Goal: Transaction & Acquisition: Purchase product/service

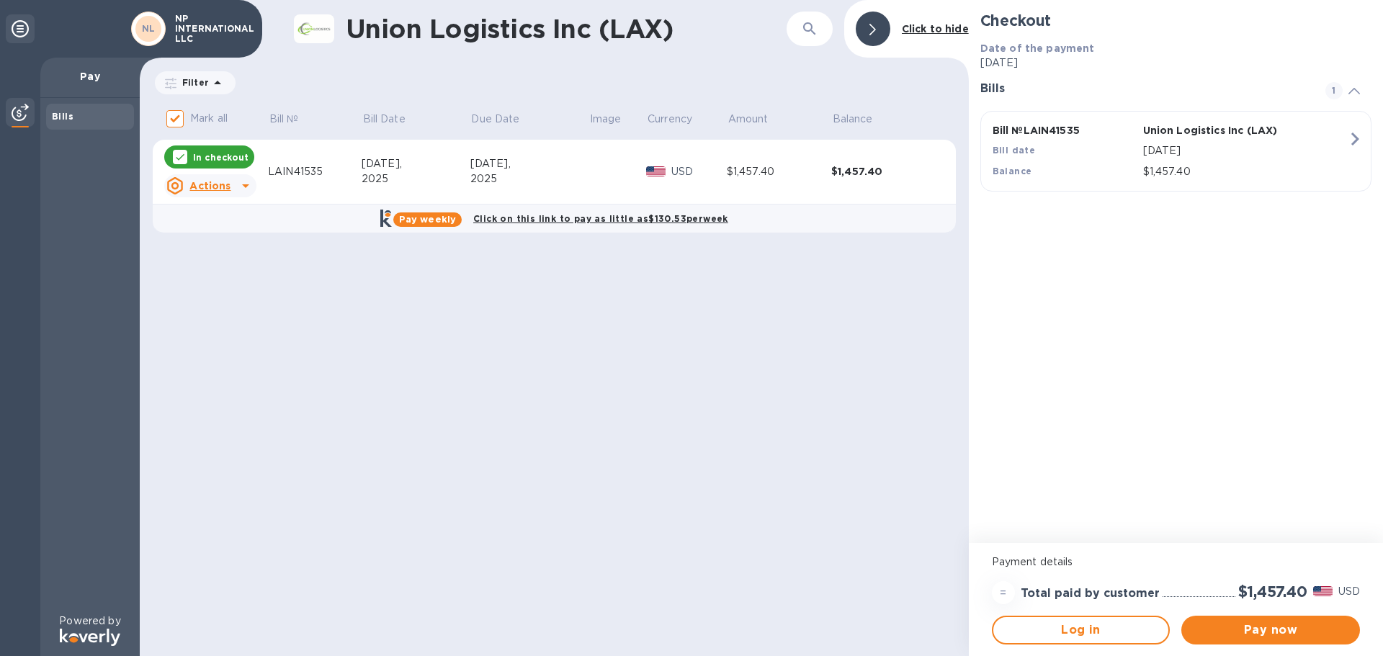
click at [1265, 628] on span "Pay now" at bounding box center [1271, 629] width 156 height 17
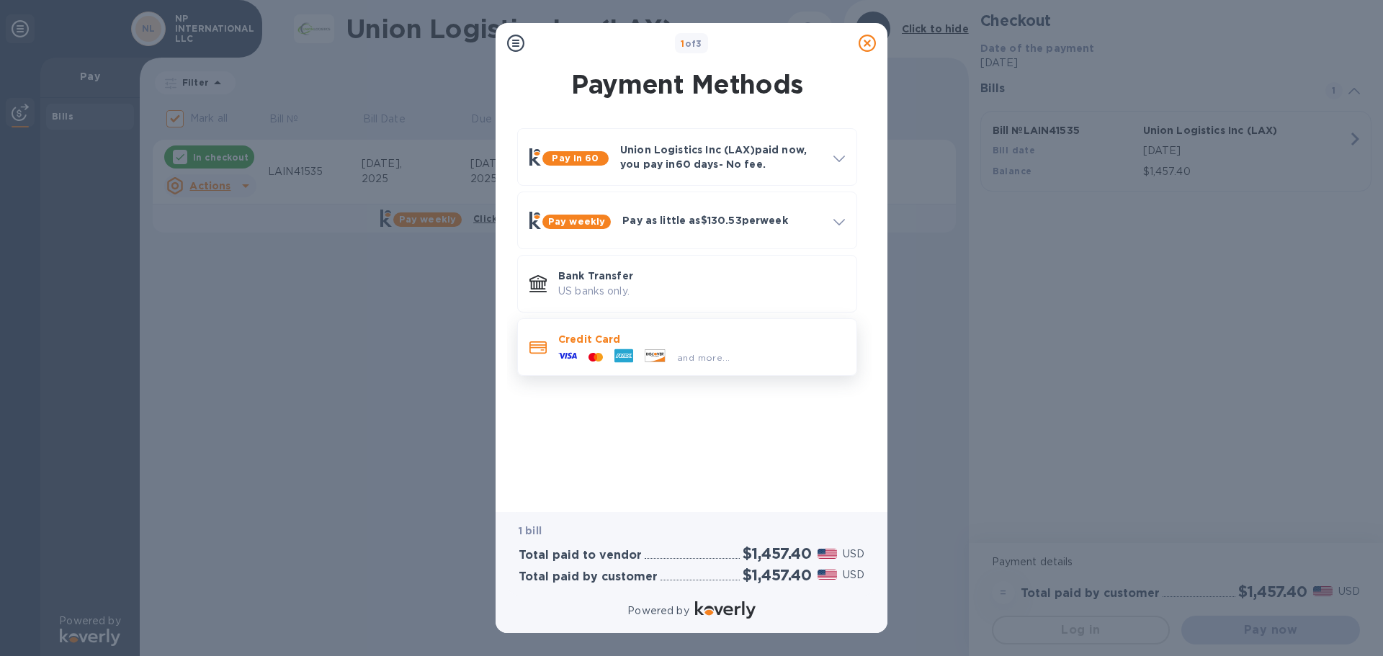
click at [718, 337] on p "Credit Card" at bounding box center [701, 339] width 287 height 14
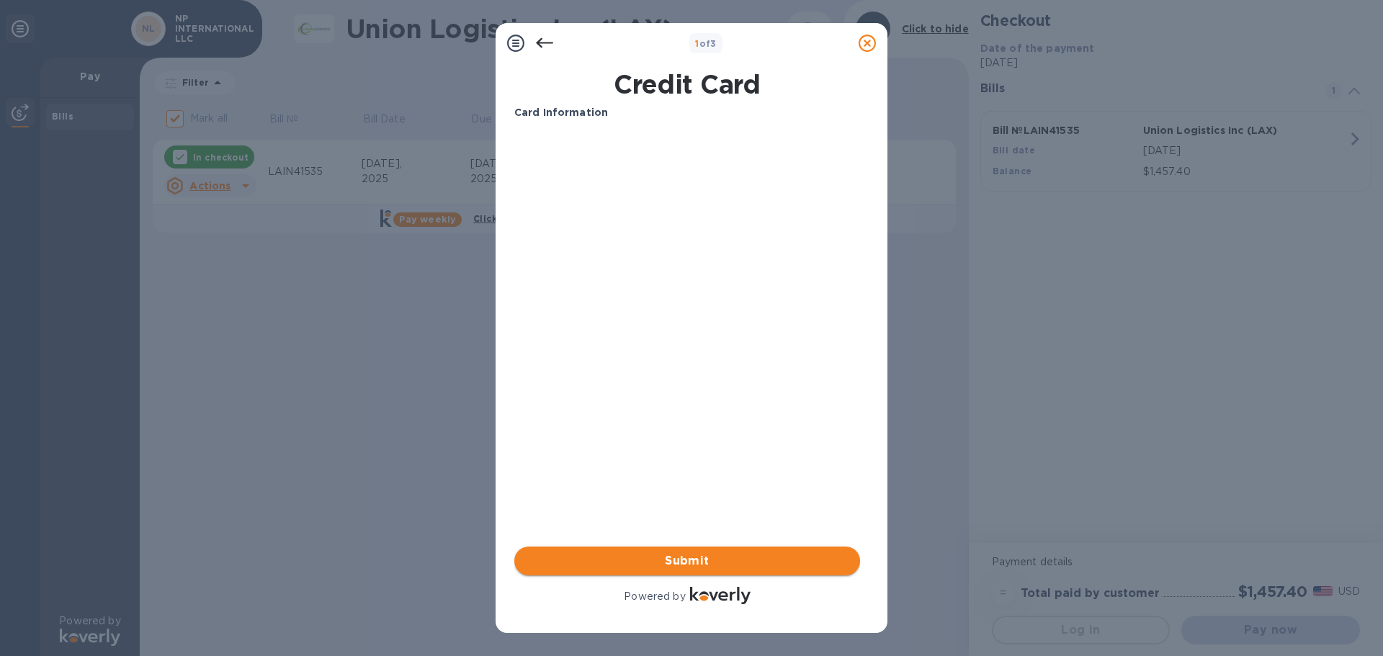
click at [666, 554] on span "Submit" at bounding box center [687, 560] width 323 height 17
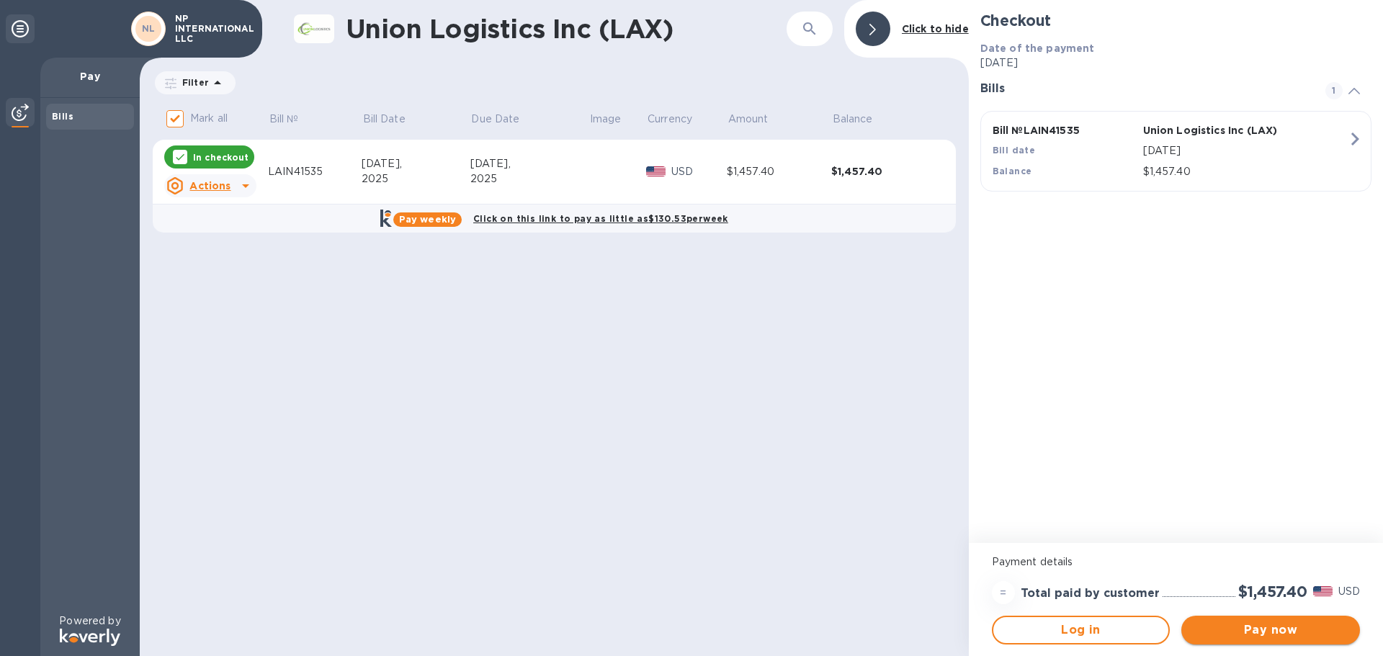
click at [1218, 626] on span "Pay now" at bounding box center [1271, 629] width 156 height 17
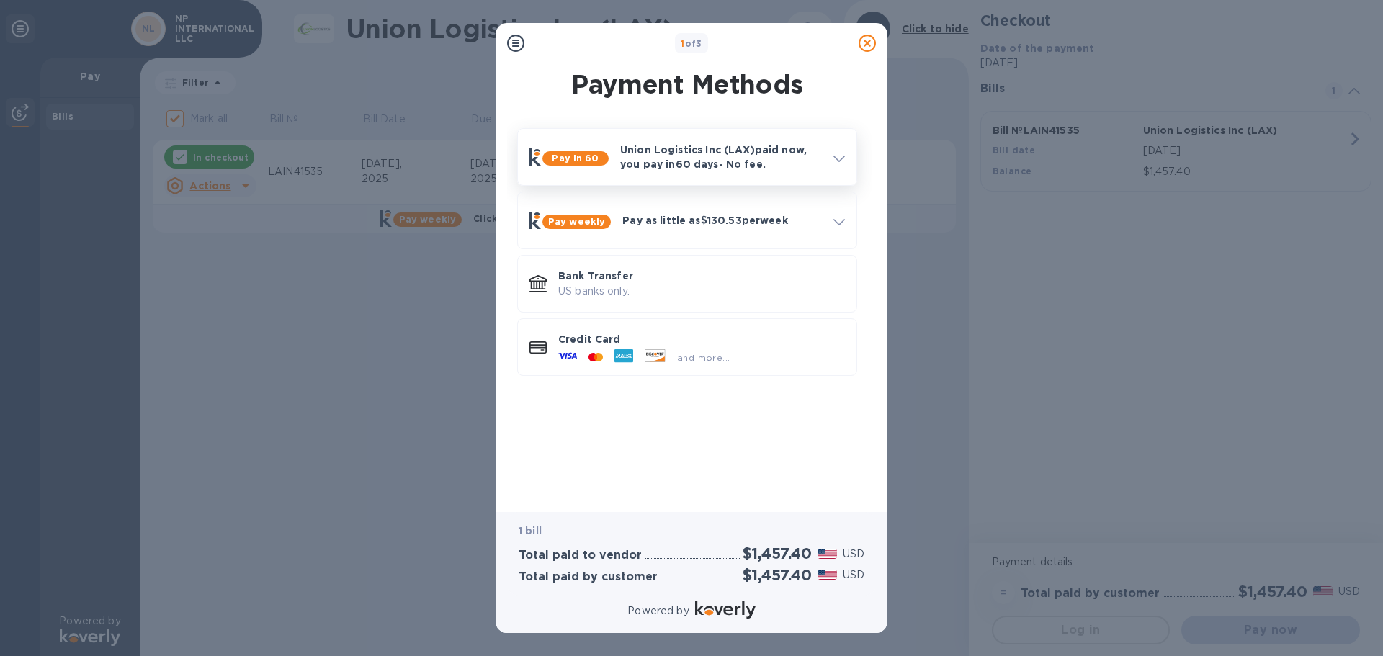
click at [683, 163] on p "Union Logistics Inc (LAX) paid now, you pay [DATE] - No fee." at bounding box center [721, 157] width 202 height 29
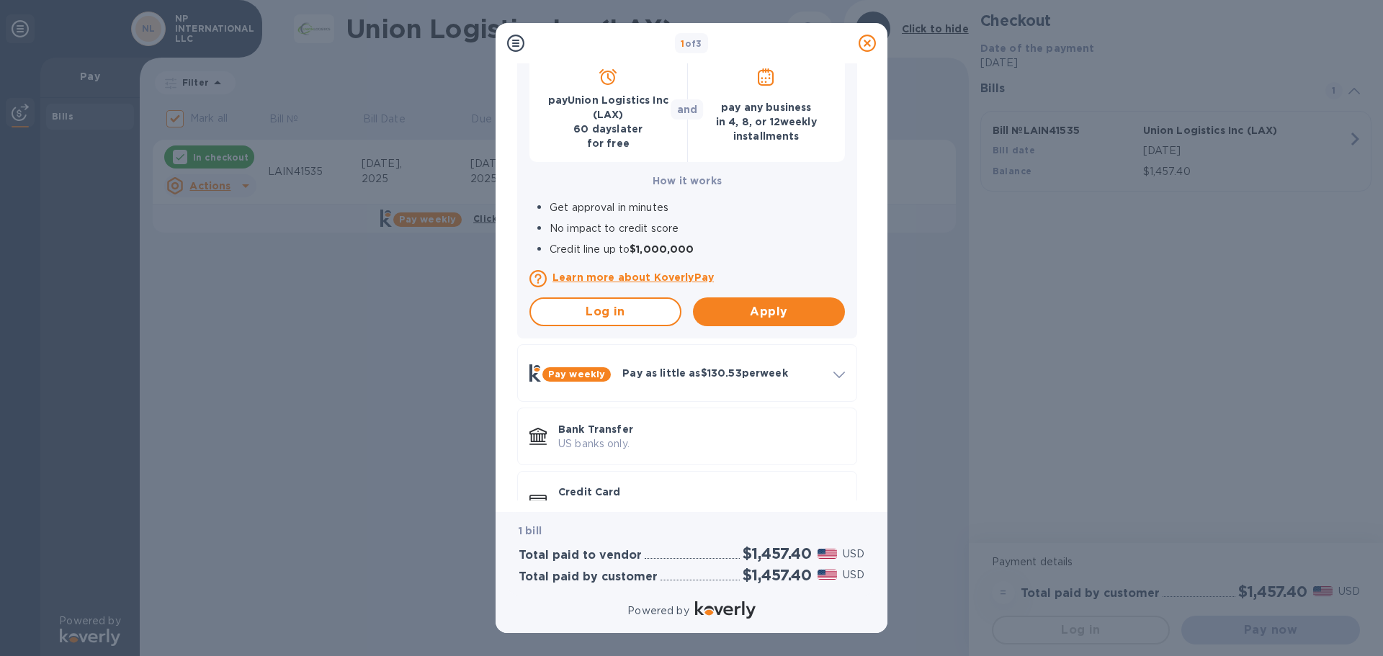
scroll to position [207, 0]
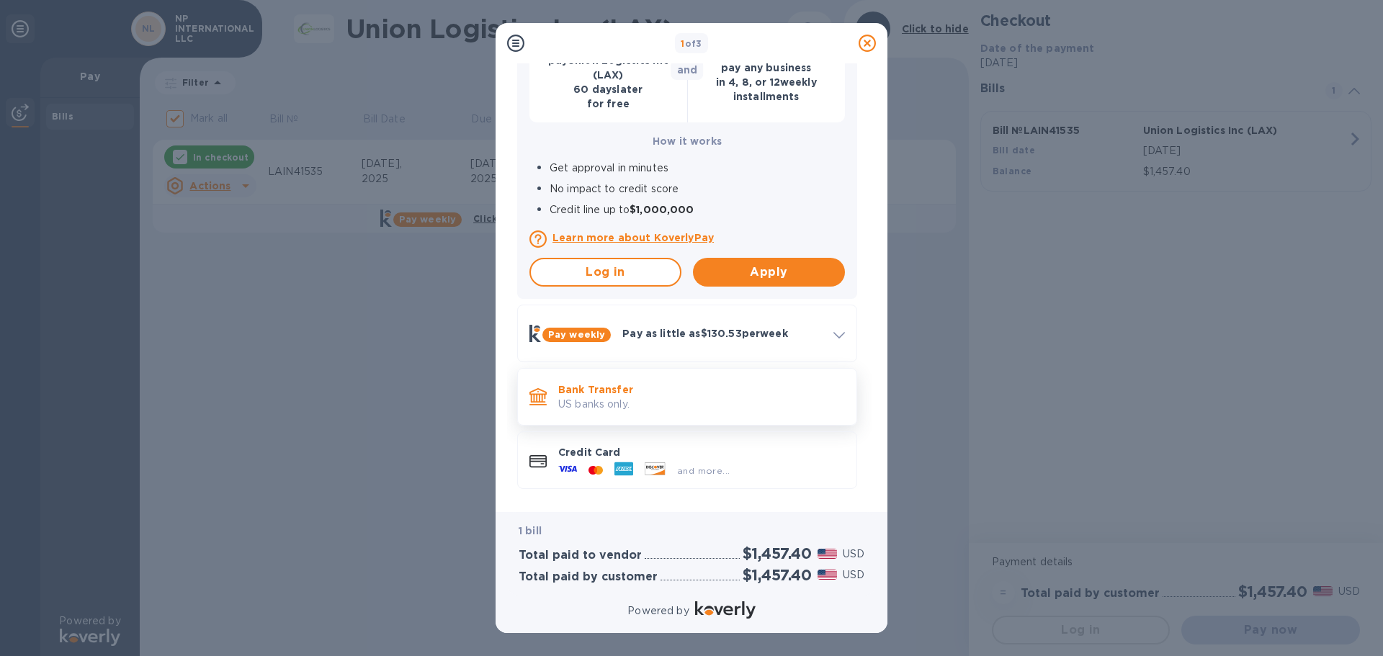
click at [655, 404] on p "US banks only." at bounding box center [701, 404] width 287 height 15
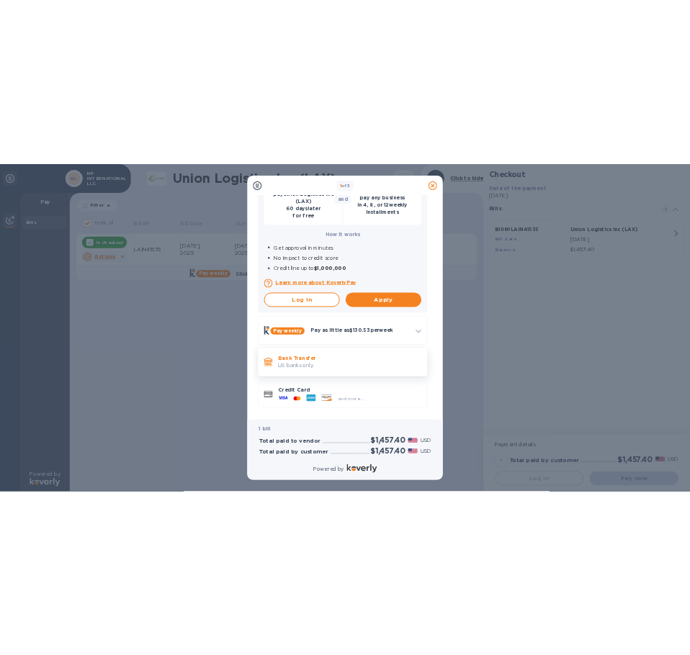
scroll to position [0, 0]
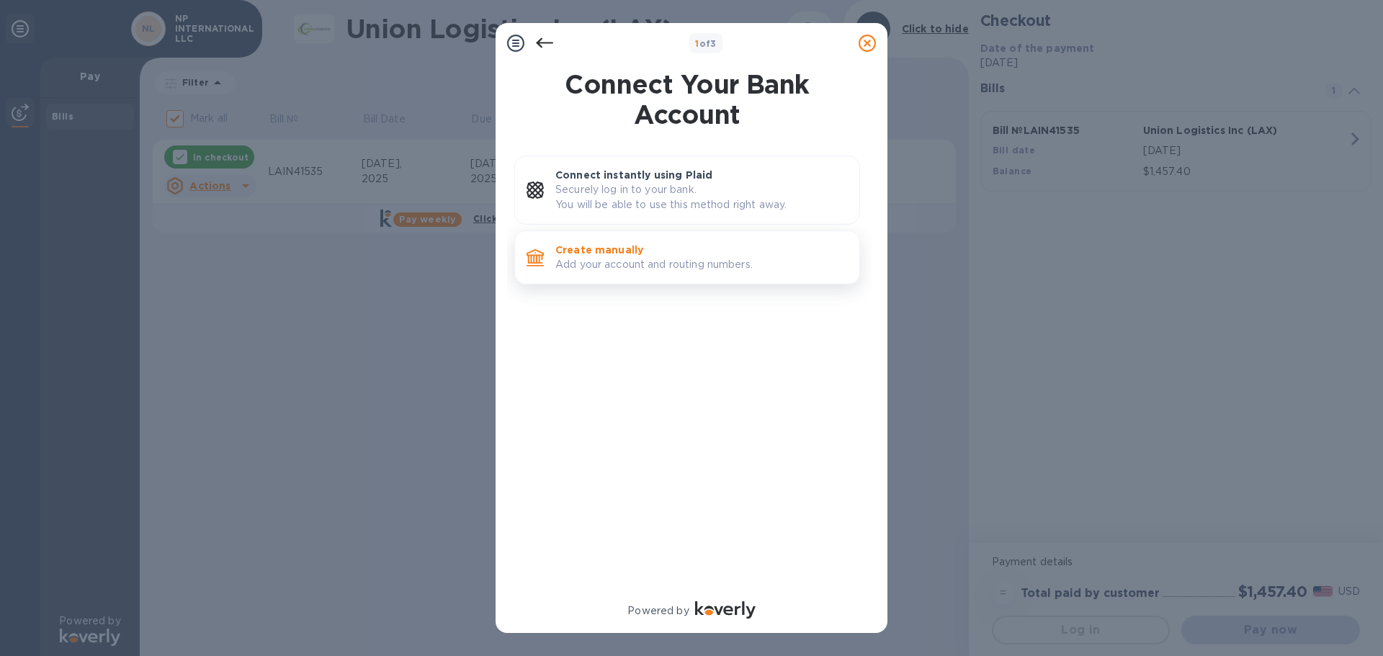
click at [652, 253] on p "Create manually" at bounding box center [701, 250] width 292 height 14
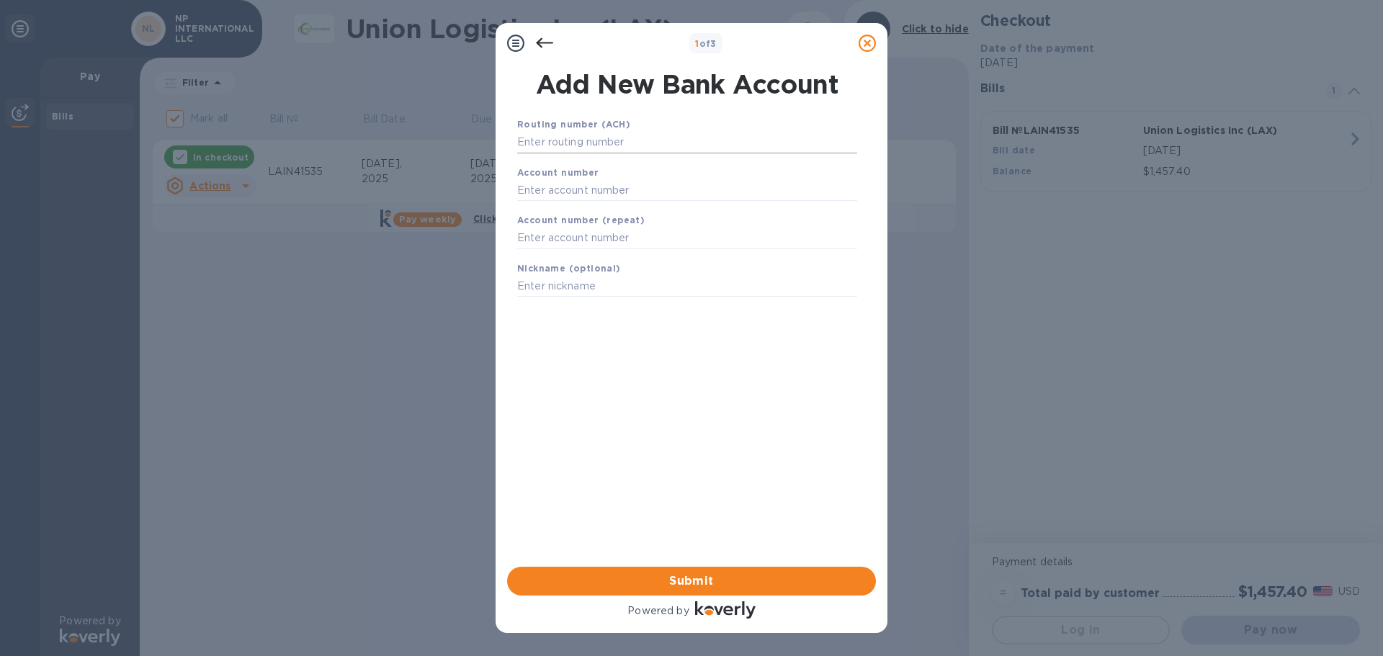
click at [634, 146] on input "text" at bounding box center [687, 143] width 340 height 22
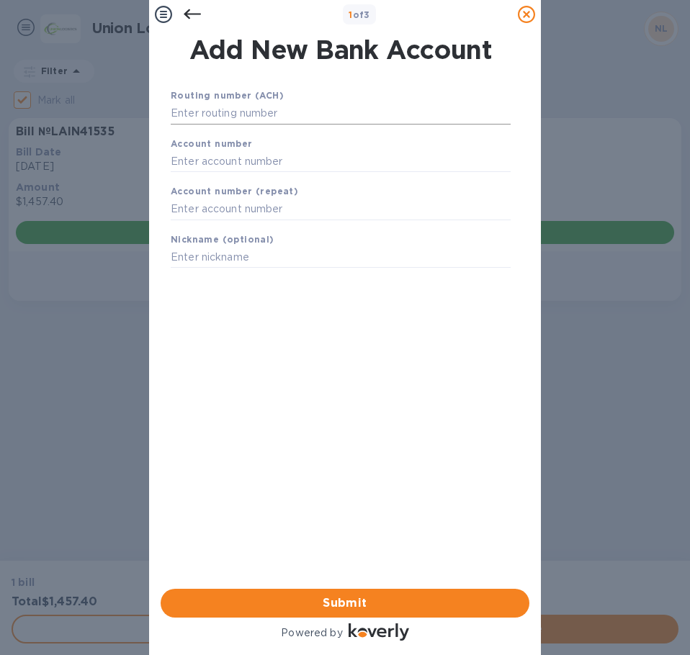
click at [297, 114] on input "text" at bounding box center [341, 114] width 340 height 22
paste input "122203950"
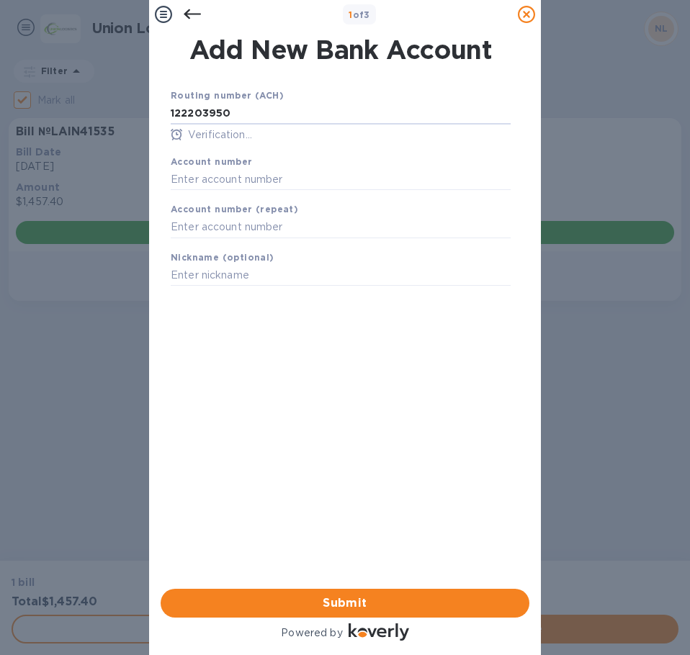
type input "122203950"
click at [287, 161] on div "Account number" at bounding box center [340, 172] width 351 height 48
click at [286, 181] on input "text" at bounding box center [341, 180] width 340 height 22
paste input "42029368"
type input "42029368"
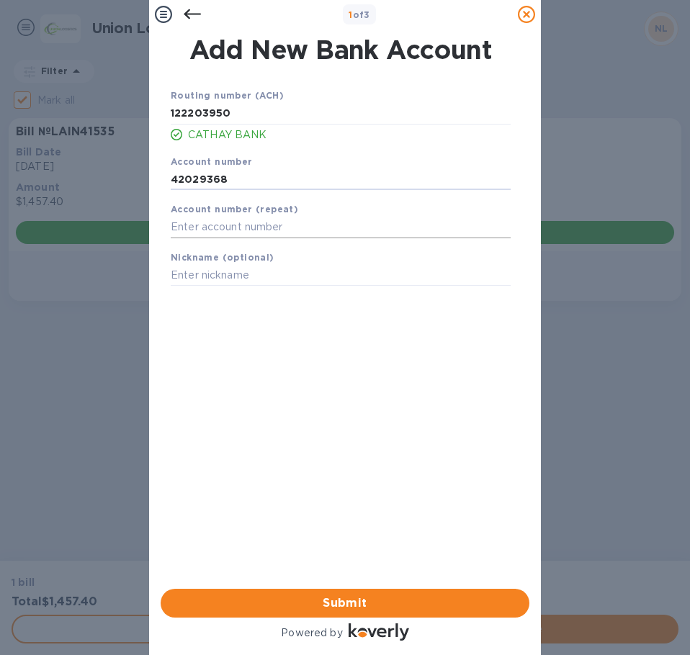
click at [269, 231] on input "text" at bounding box center [341, 228] width 340 height 22
paste input "42029368"
type input "42029368"
click at [256, 279] on input "text" at bounding box center [341, 276] width 340 height 22
click at [366, 595] on span "Submit" at bounding box center [345, 603] width 346 height 17
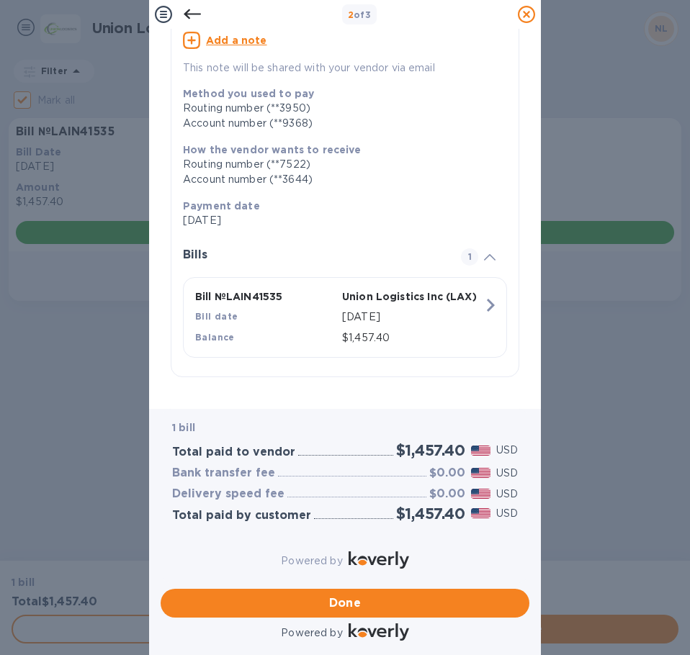
scroll to position [142, 0]
click at [403, 595] on span "Next step" at bounding box center [345, 603] width 346 height 17
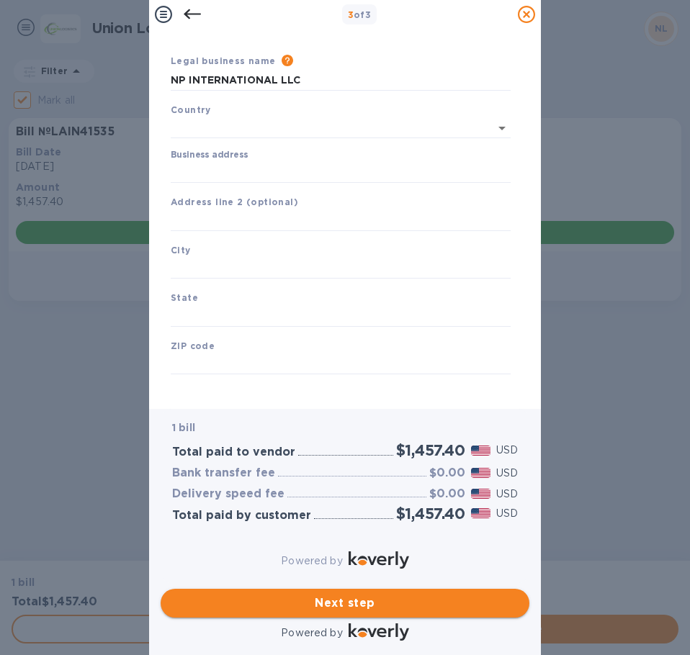
type input "[GEOGRAPHIC_DATA]"
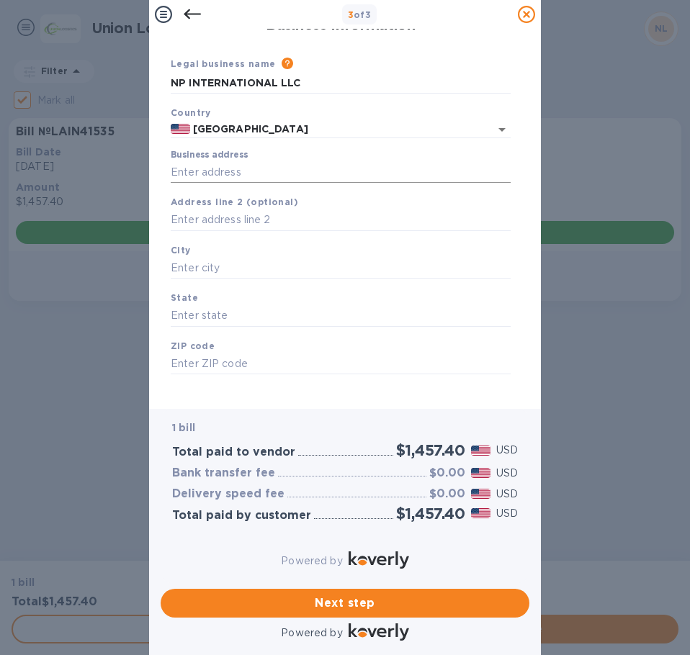
click at [318, 162] on input "Business address" at bounding box center [341, 172] width 340 height 22
click at [187, 161] on input "Business address" at bounding box center [341, 172] width 340 height 22
paste input "[STREET_ADDRESS],"
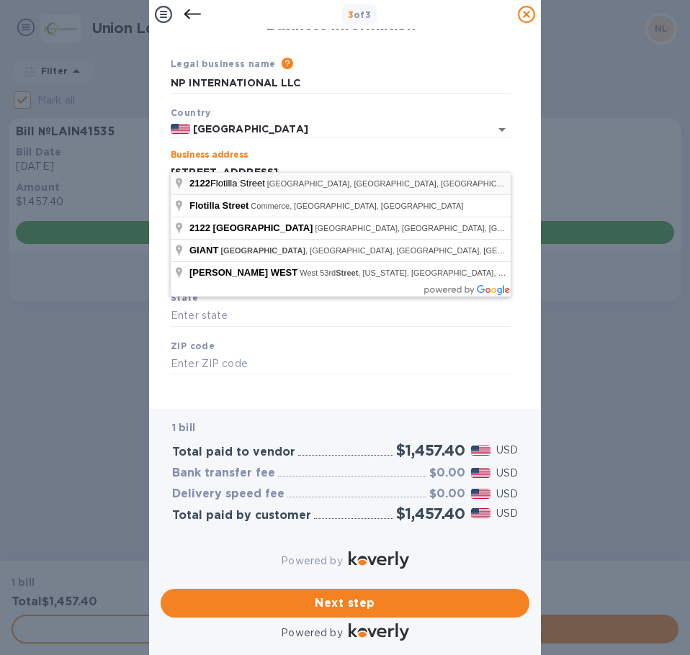
type input "[STREET_ADDRESS]"
type input "Montebello"
type input "CA"
type input "90640"
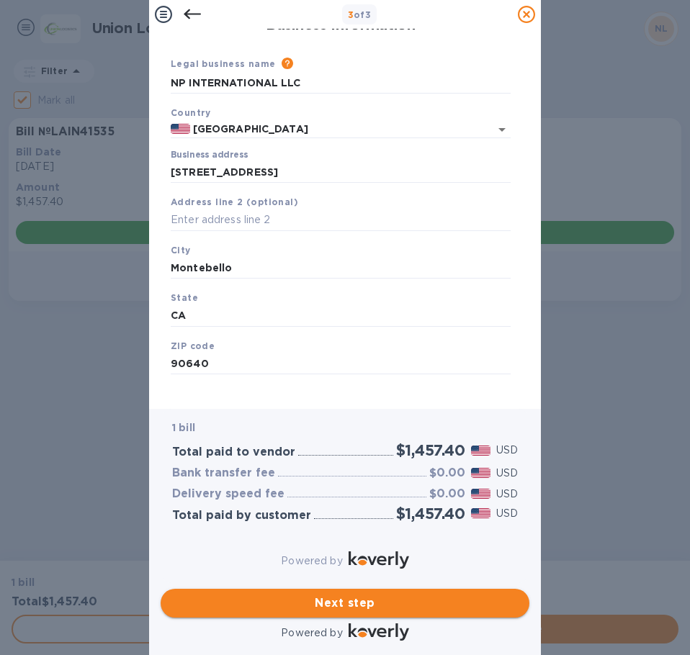
click at [338, 595] on span "Next step" at bounding box center [345, 603] width 346 height 17
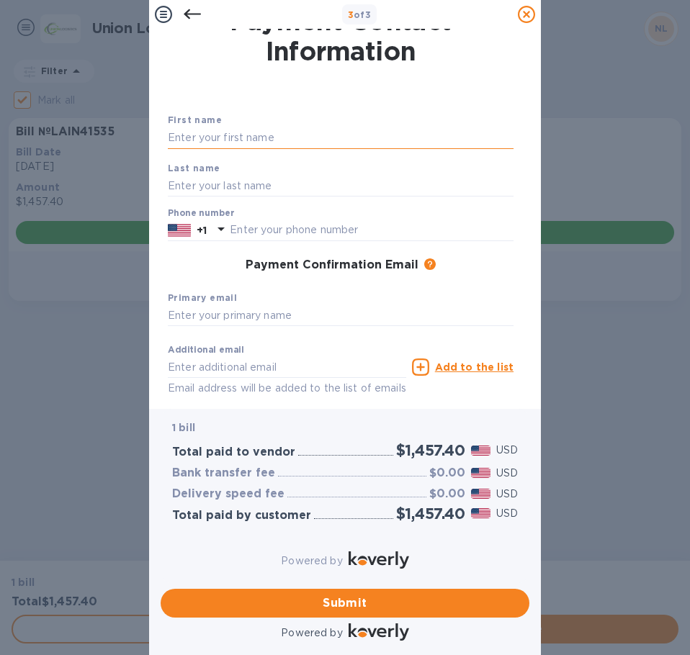
click at [287, 137] on input "text" at bounding box center [341, 138] width 346 height 22
type input "[PERSON_NAME]"
type input "Ho"
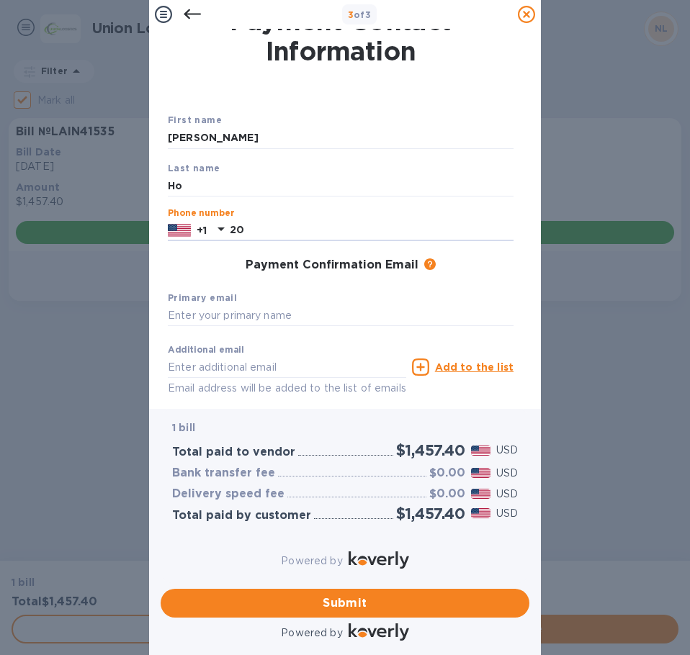
type input "2"
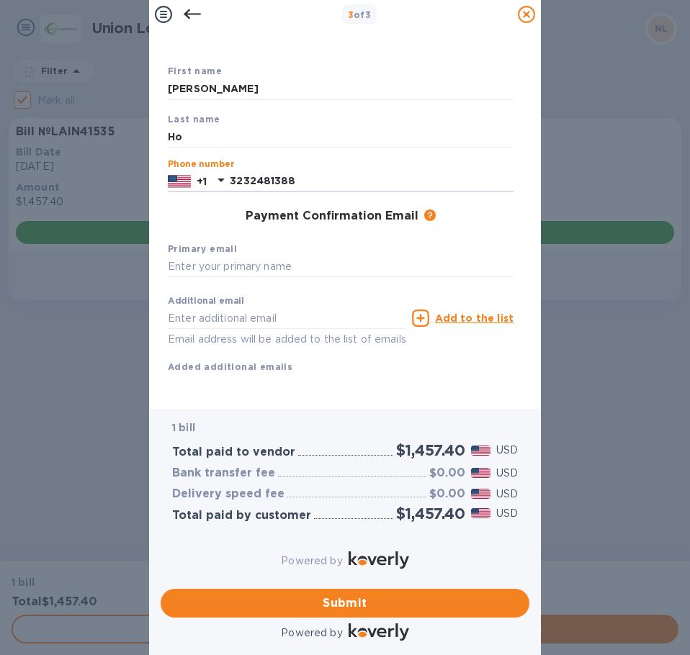
scroll to position [94, 0]
type input "3232481388"
click at [220, 256] on input "text" at bounding box center [341, 267] width 346 height 22
type input "[EMAIL_ADDRESS][DOMAIN_NAME]"
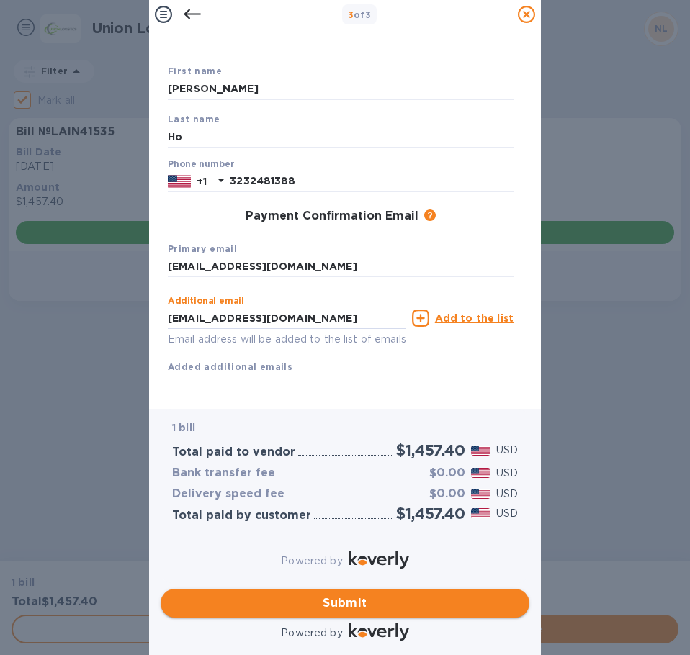
type input "[EMAIL_ADDRESS][DOMAIN_NAME]"
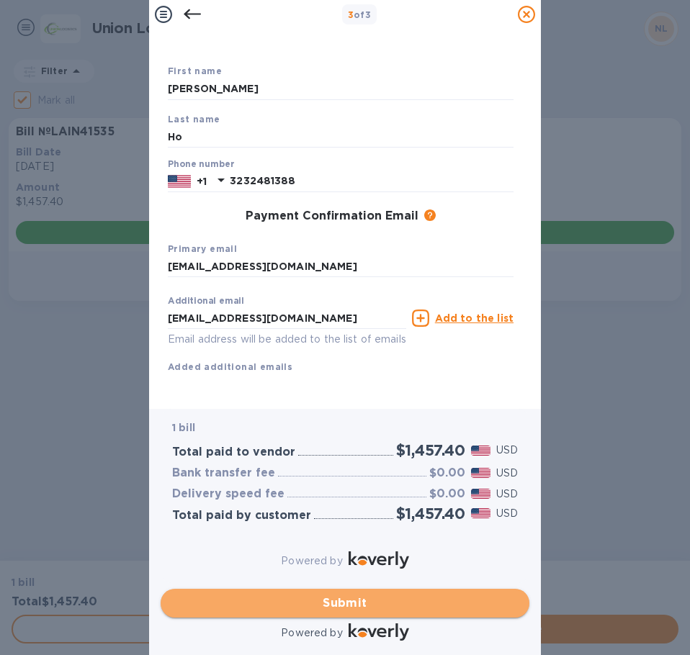
click at [333, 602] on button "Submit" at bounding box center [345, 603] width 369 height 29
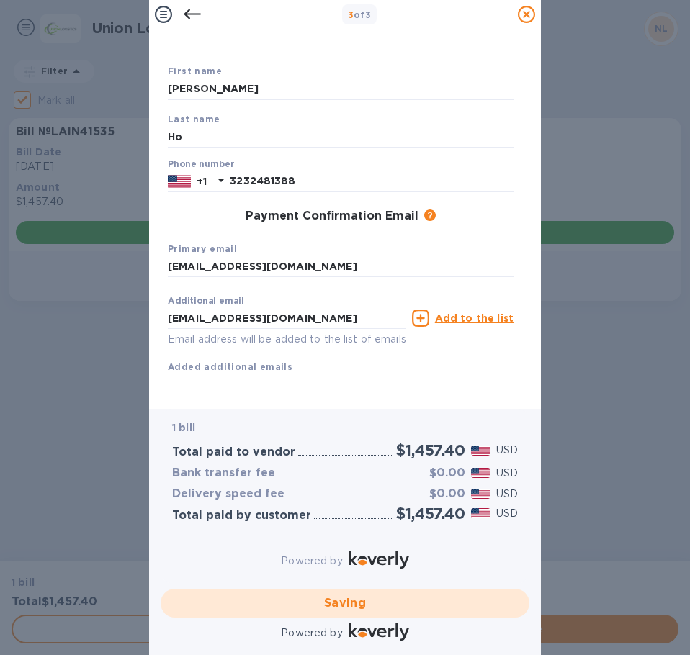
checkbox input "false"
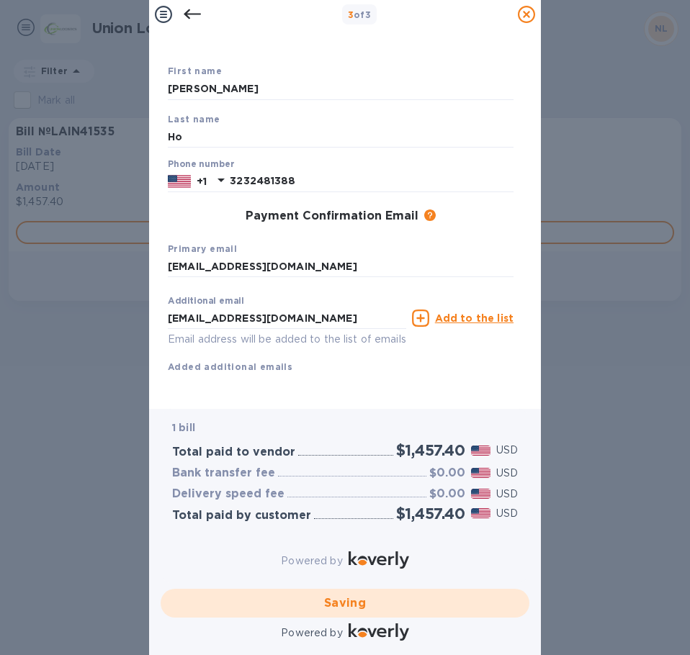
scroll to position [0, 0]
